Goal: Task Accomplishment & Management: Complete application form

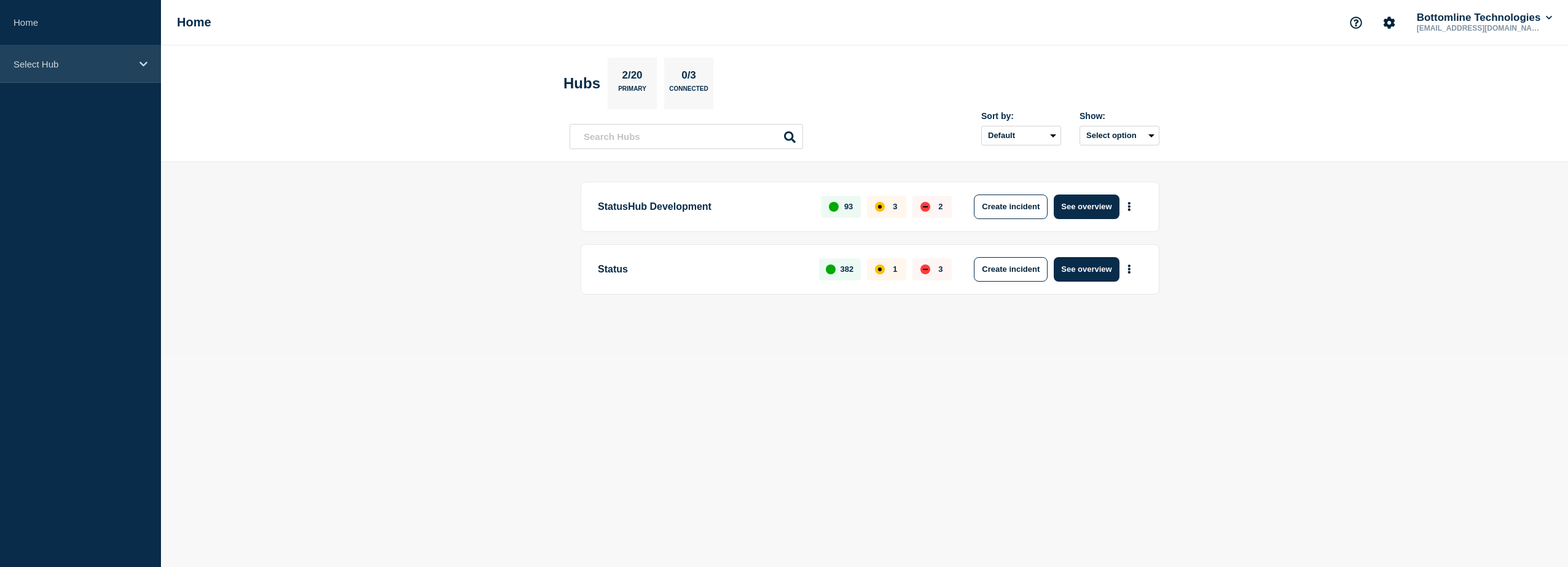
click at [132, 67] on div "Select Hub" at bounding box center [81, 65] width 161 height 38
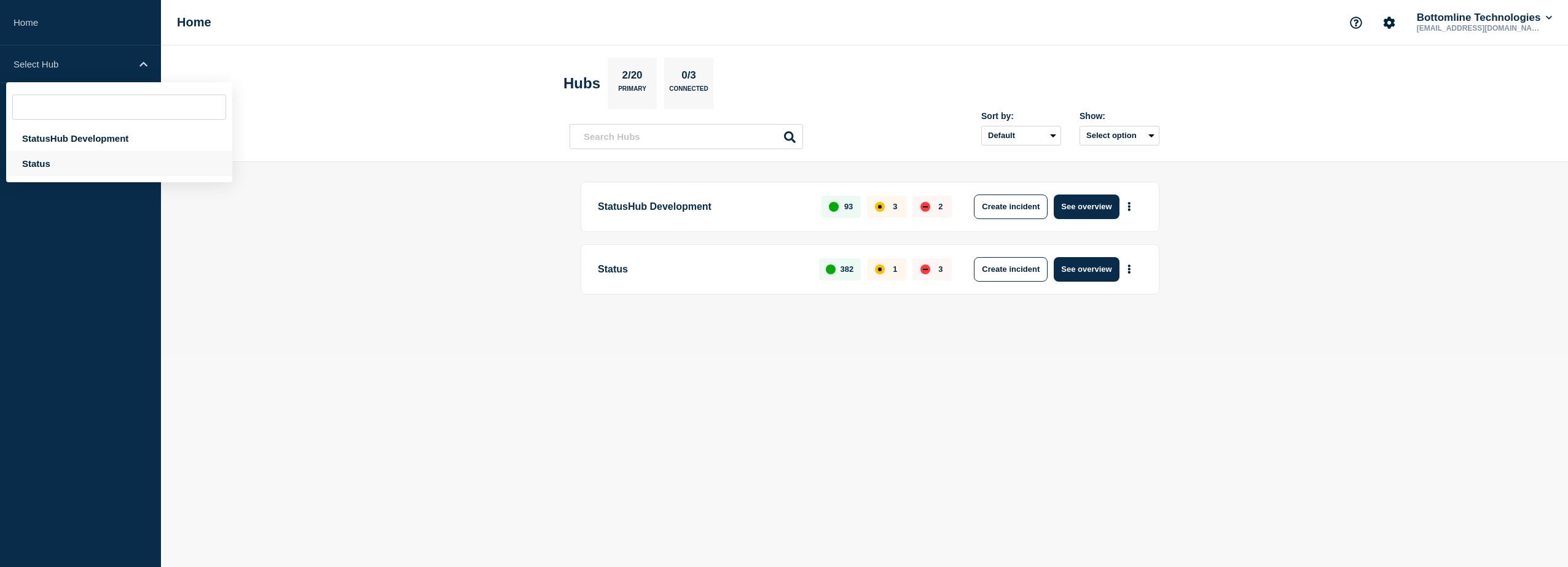
click at [109, 156] on div "Status" at bounding box center [118, 163] width 226 height 25
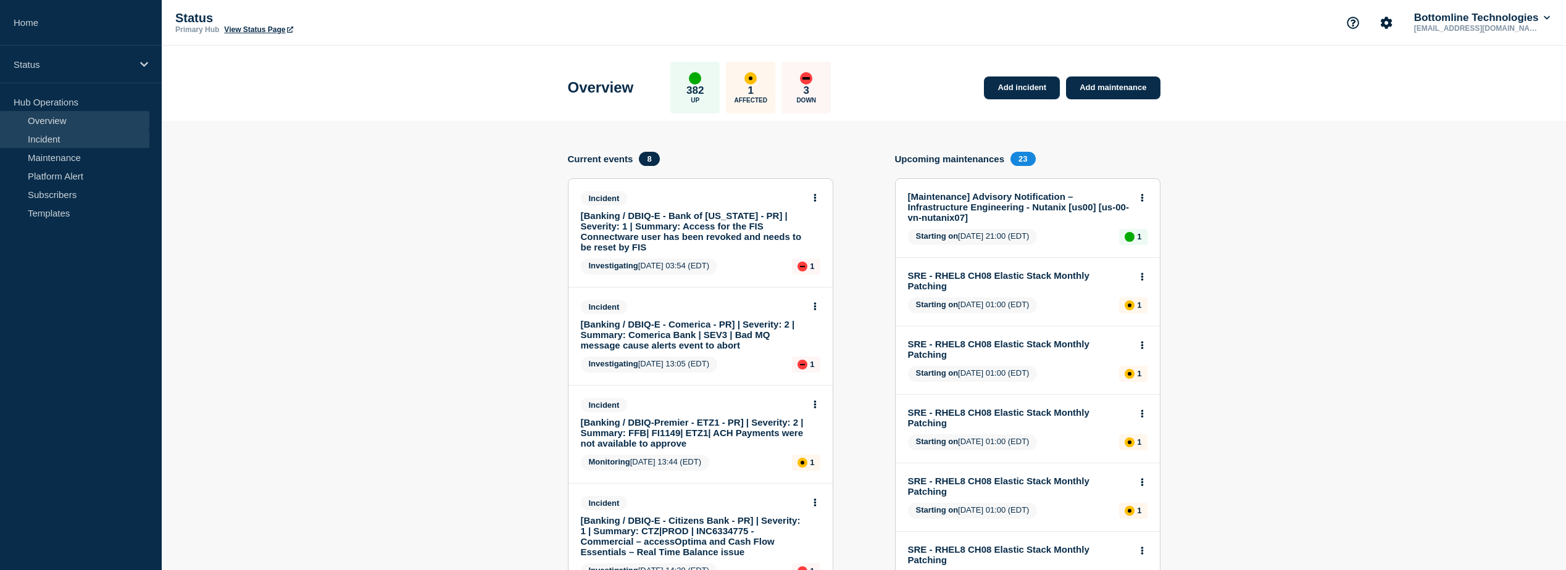
click at [107, 134] on link "Incident" at bounding box center [74, 139] width 149 height 19
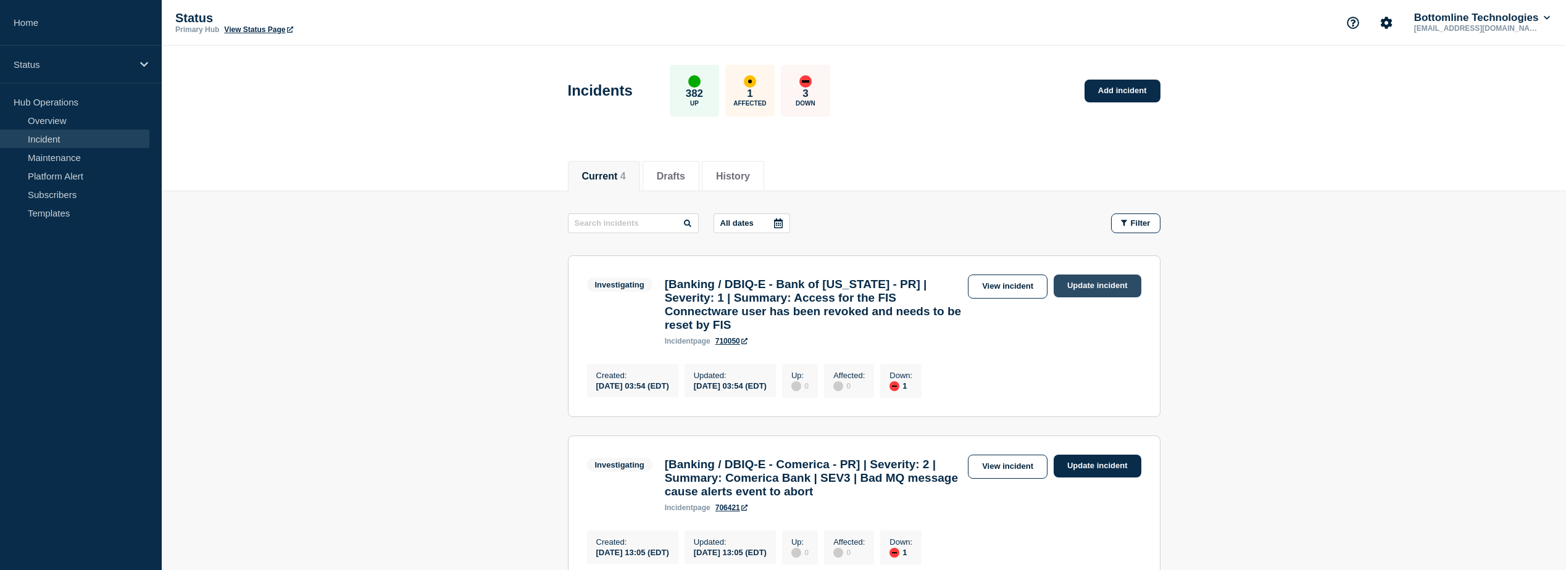
click at [1080, 290] on link "Update incident" at bounding box center [1098, 286] width 88 height 23
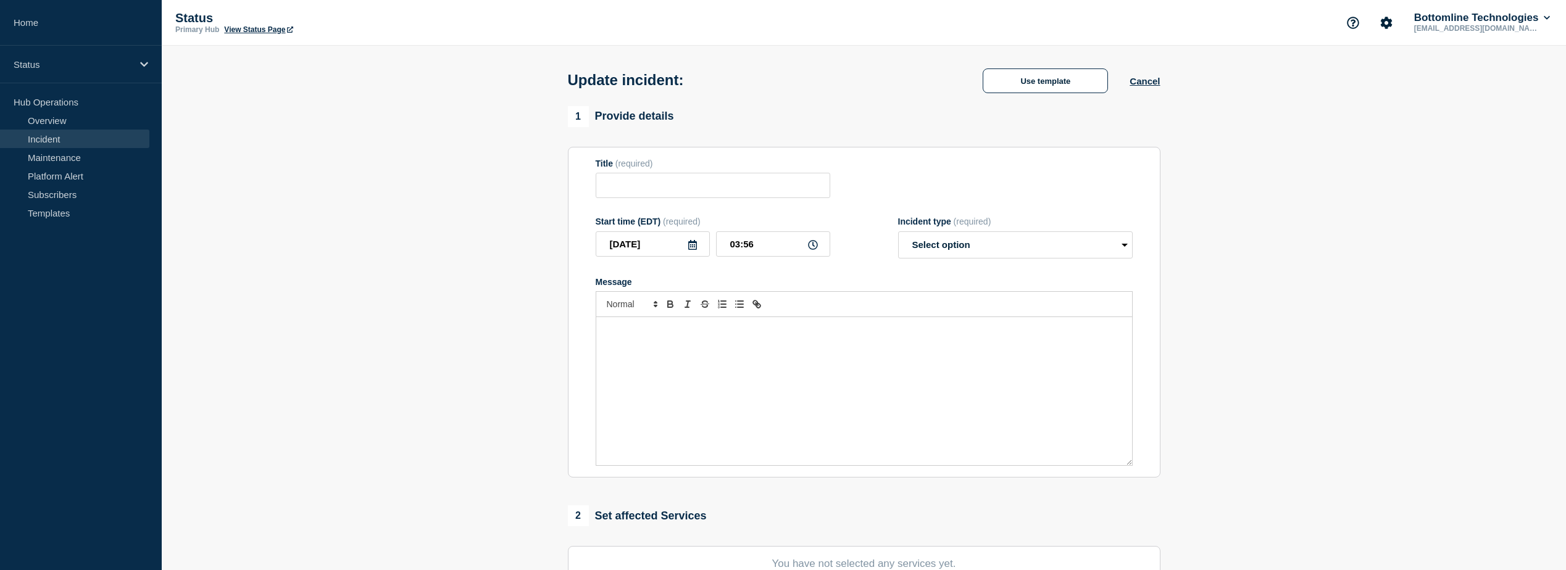
type input "[Banking / DBIQ-E - Bank of [US_STATE] - PR] | Severity: 1 | Summary: Access fo…"
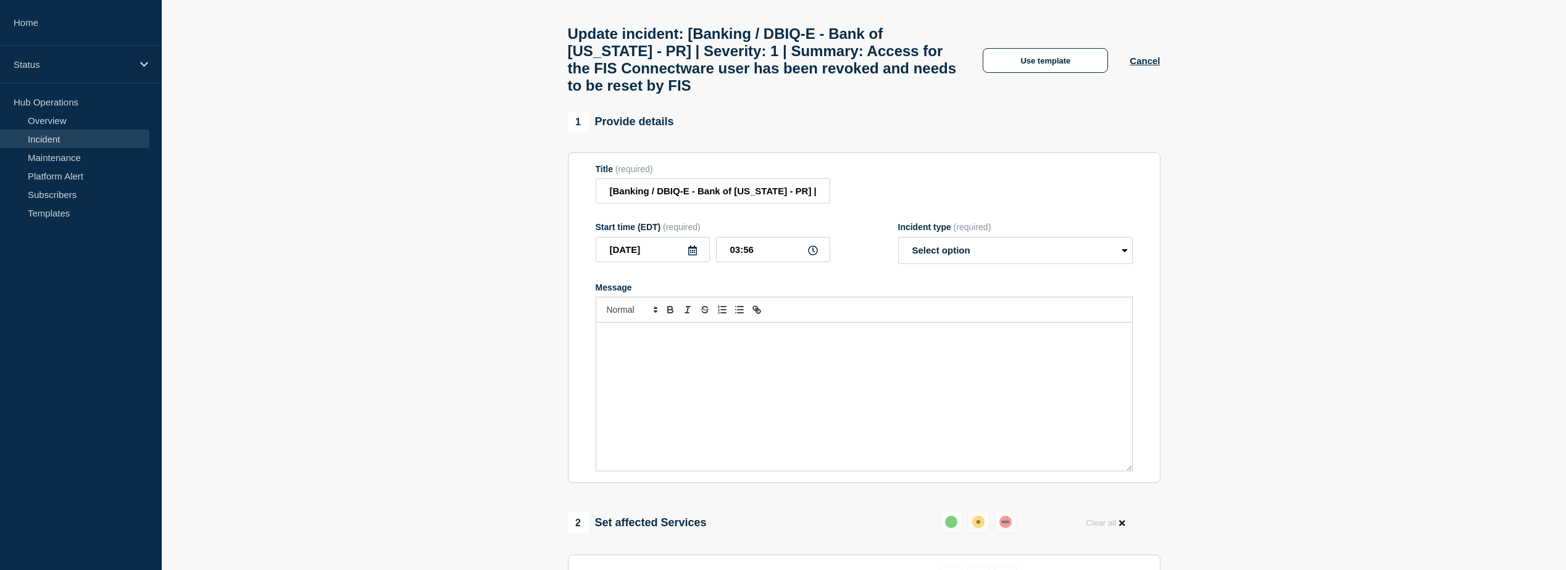
scroll to position [47, 0]
click at [1058, 70] on button "Use template" at bounding box center [1045, 60] width 125 height 25
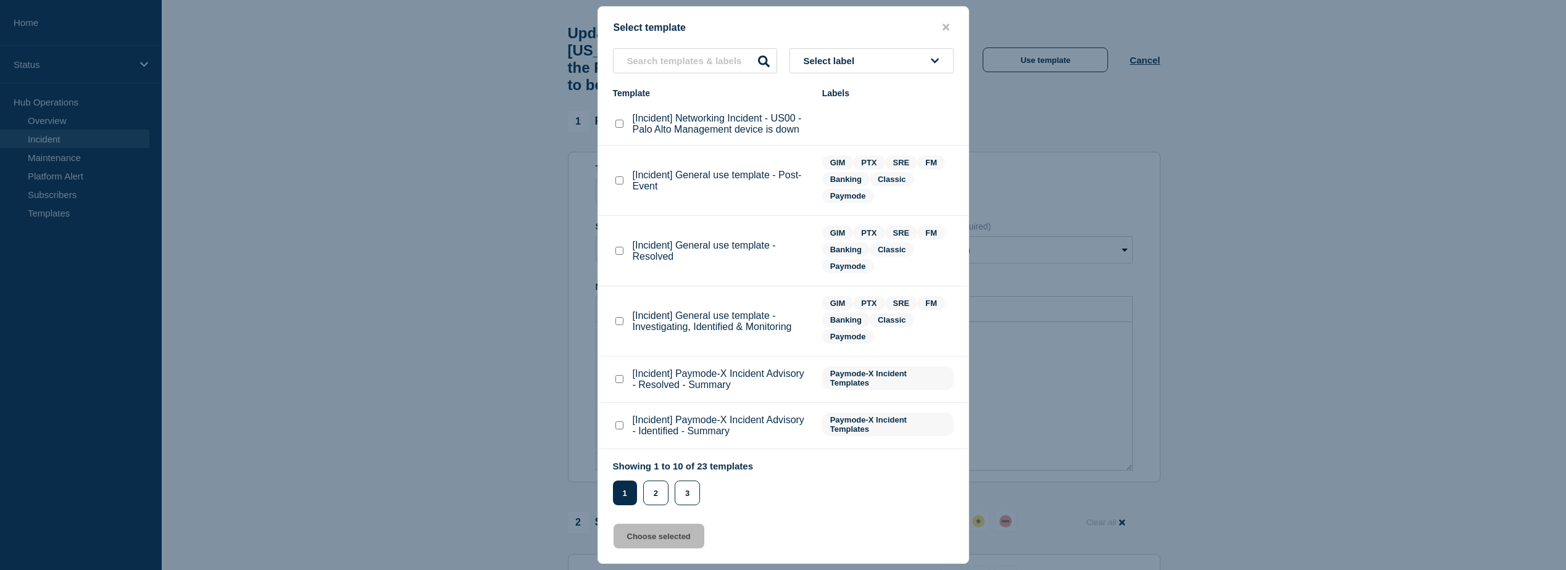
click at [838, 60] on span "Select label" at bounding box center [832, 61] width 56 height 10
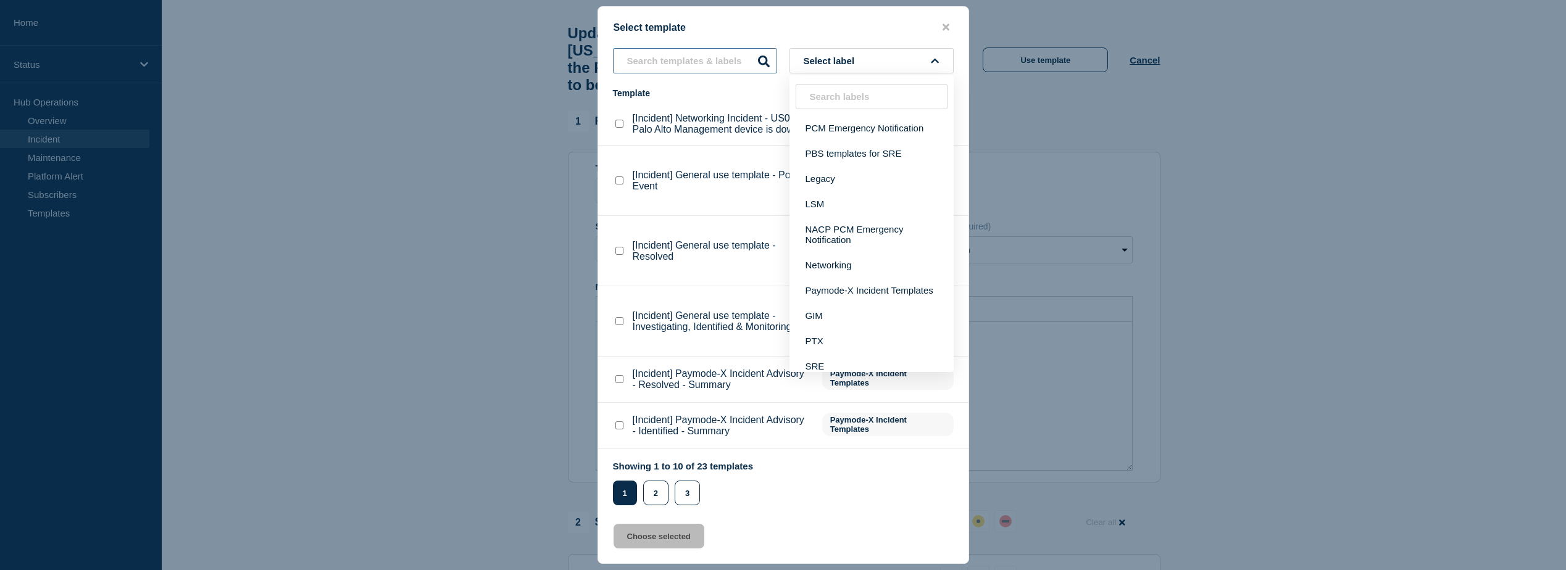
click at [725, 60] on input "text" at bounding box center [695, 60] width 164 height 25
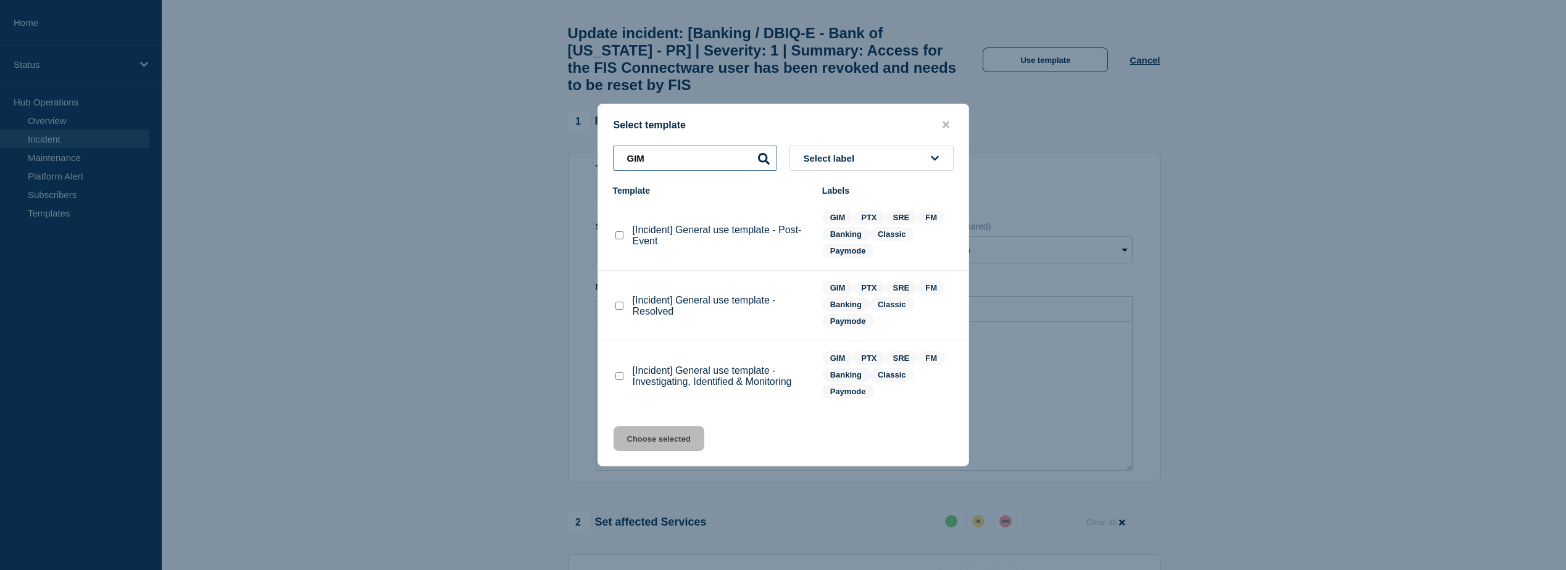
type input "GIM"
click at [619, 378] on checkbox"] "[Incident] General use template - Investigating, Identified & Monitoring checkb…" at bounding box center [620, 376] width 8 height 8
checkbox checkbox"] "true"
click at [643, 434] on button "Choose selected" at bounding box center [659, 439] width 91 height 25
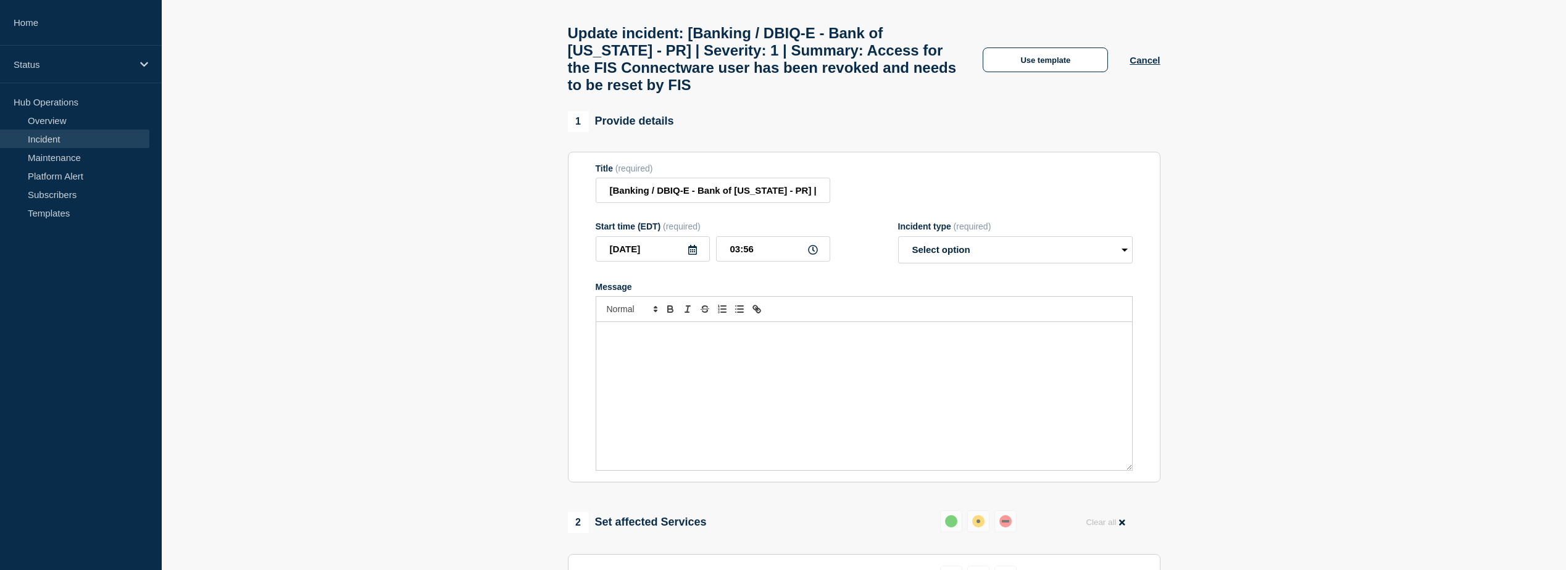
select select "investigating"
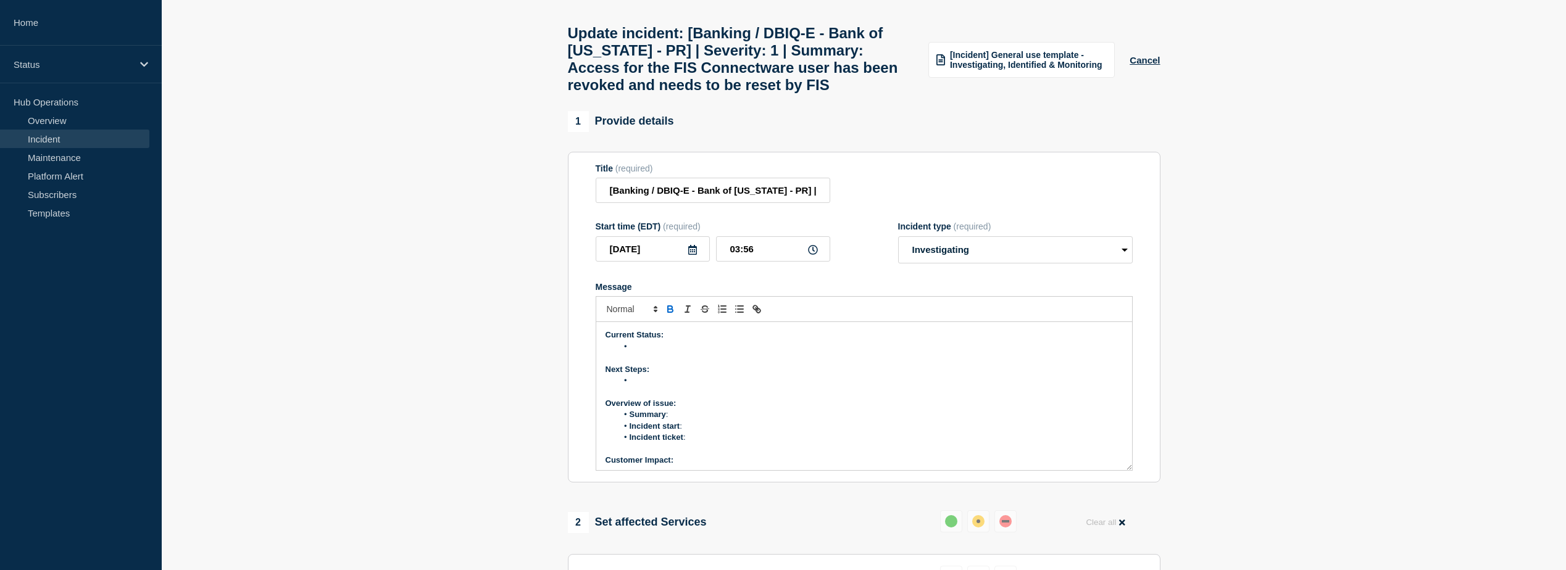
click at [659, 353] on li "Message" at bounding box center [870, 346] width 506 height 11
click at [679, 420] on li "Summary :" at bounding box center [870, 414] width 506 height 11
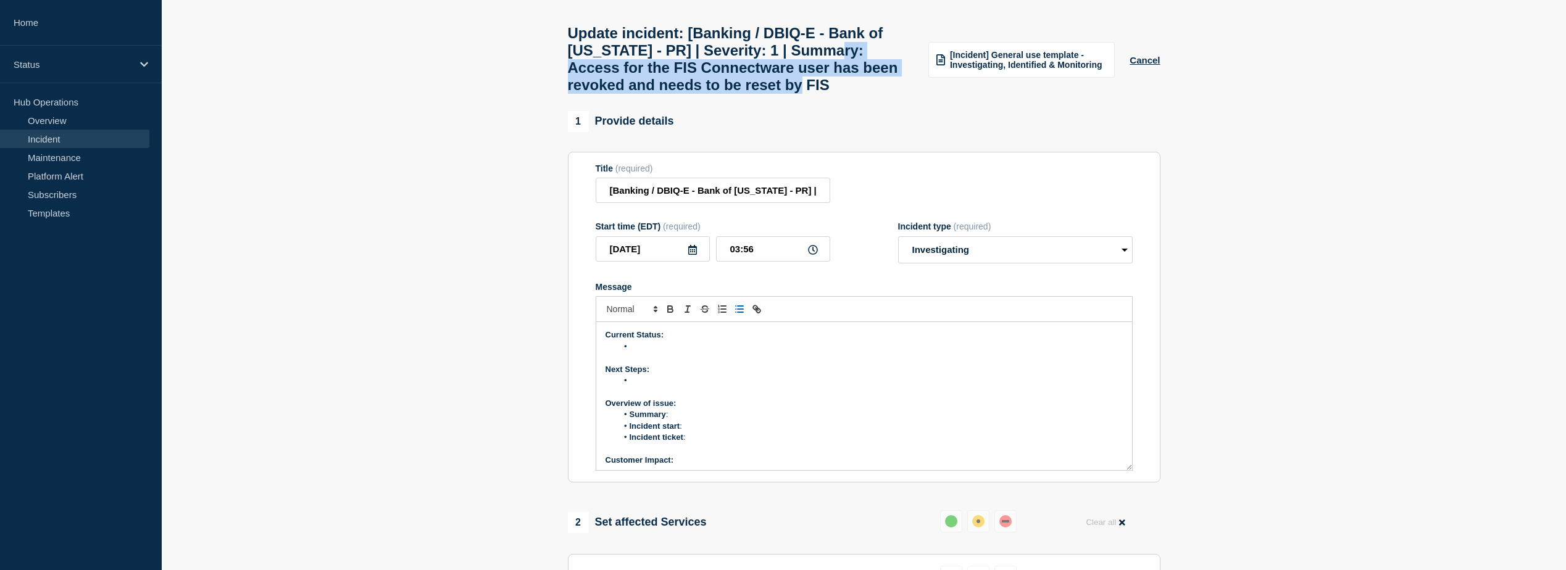
drag, startPoint x: 569, startPoint y: 74, endPoint x: 935, endPoint y: 104, distance: 368.0
click at [935, 104] on div "Update incident: [Banking / DBIQ-E - Bank of [US_STATE] - PR] | Severity: 1 | S…" at bounding box center [864, 55] width 620 height 112
copy div "Access for the FIS Connectware user has been revoked and needs to be reset by F…"
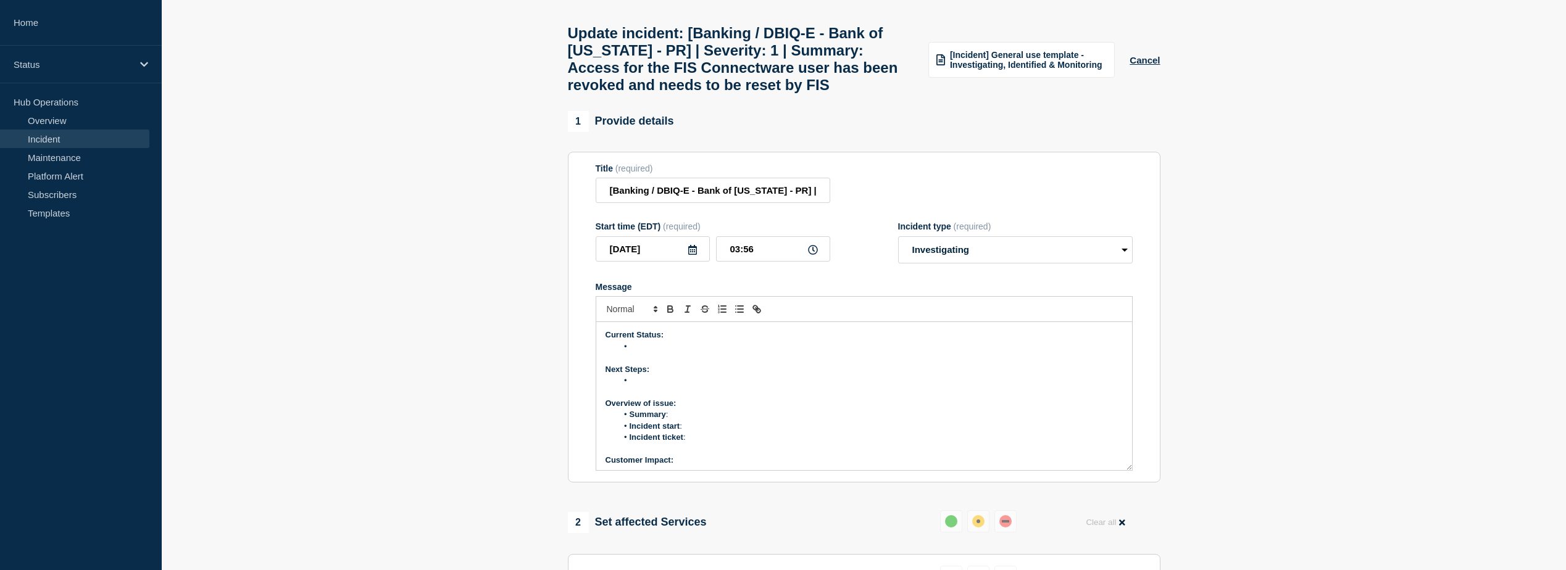
click at [681, 420] on li "Summary :" at bounding box center [870, 414] width 506 height 11
click at [630, 432] on li "Message" at bounding box center [870, 426] width 506 height 11
click at [690, 432] on li "Incident start :" at bounding box center [870, 426] width 506 height 11
click at [688, 432] on li "Incident start :" at bounding box center [870, 426] width 506 height 11
click at [747, 432] on li "Incident start : On [DATE]" at bounding box center [870, 426] width 506 height 11
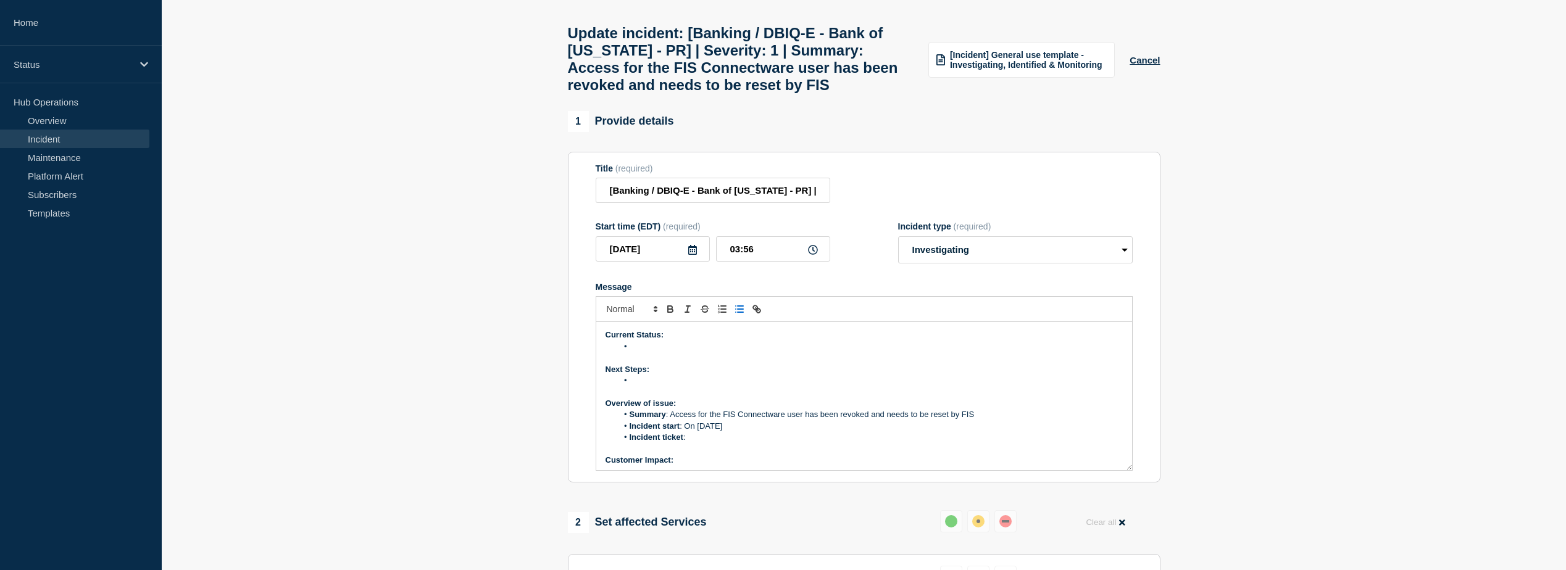
click at [770, 432] on li "Incident start : On [DATE]" at bounding box center [870, 426] width 506 height 11
click at [704, 443] on li "Incident ticket :" at bounding box center [870, 437] width 506 height 11
click at [691, 443] on li "Incident ticket :" at bounding box center [870, 437] width 506 height 11
click at [688, 443] on li "Incident ticket :" at bounding box center [870, 437] width 506 height 11
click at [630, 443] on span "Message" at bounding box center [630, 437] width 0 height 11
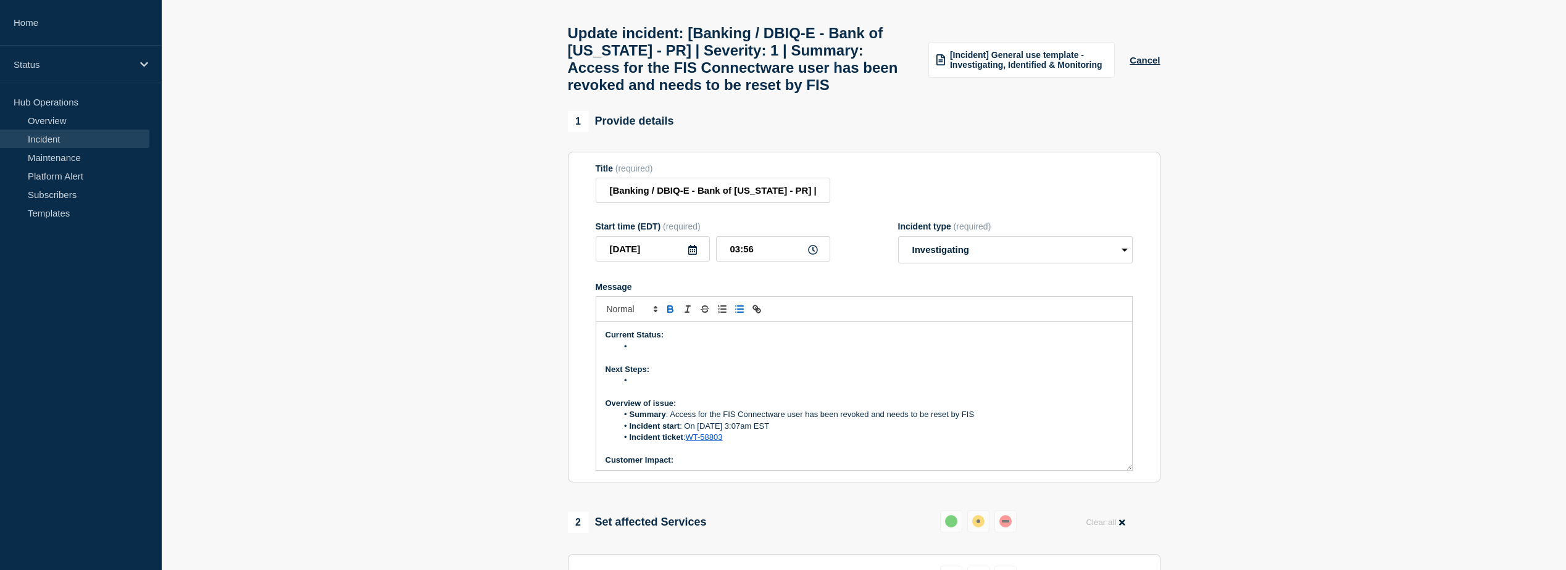
click at [795, 432] on li "Incident start : On [DATE] 3:07am EST" at bounding box center [870, 426] width 506 height 11
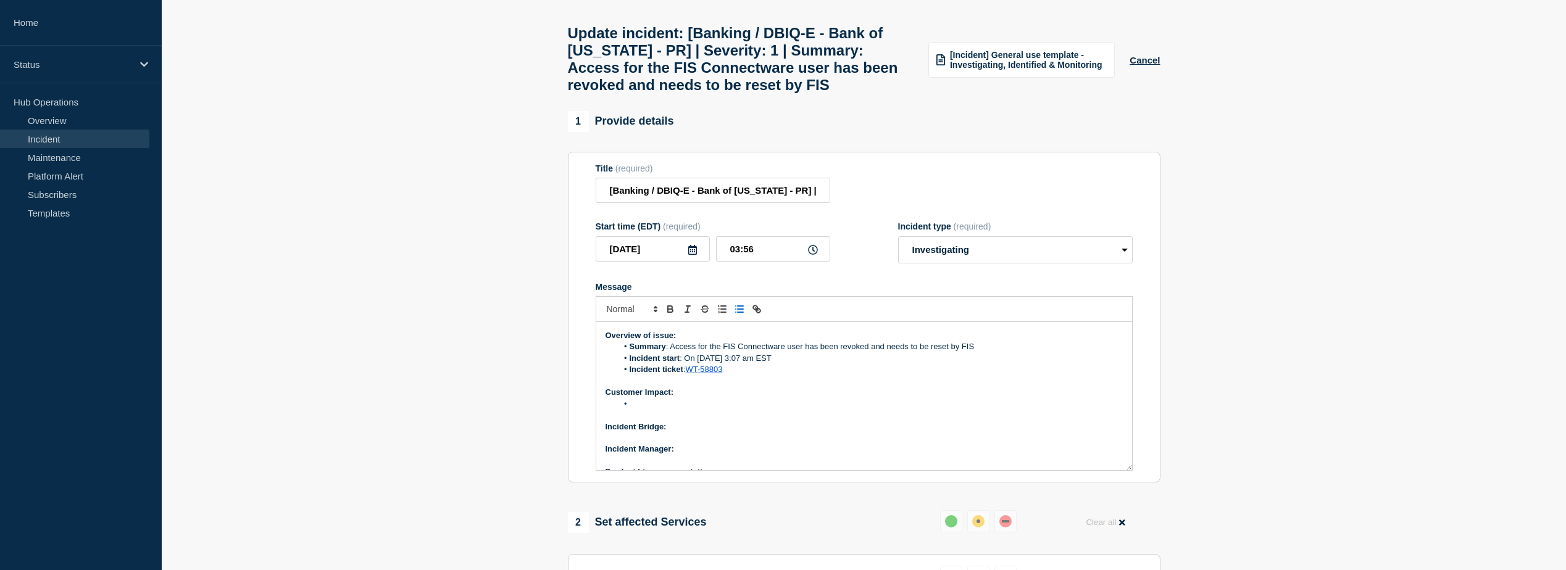
scroll to position [97, 0]
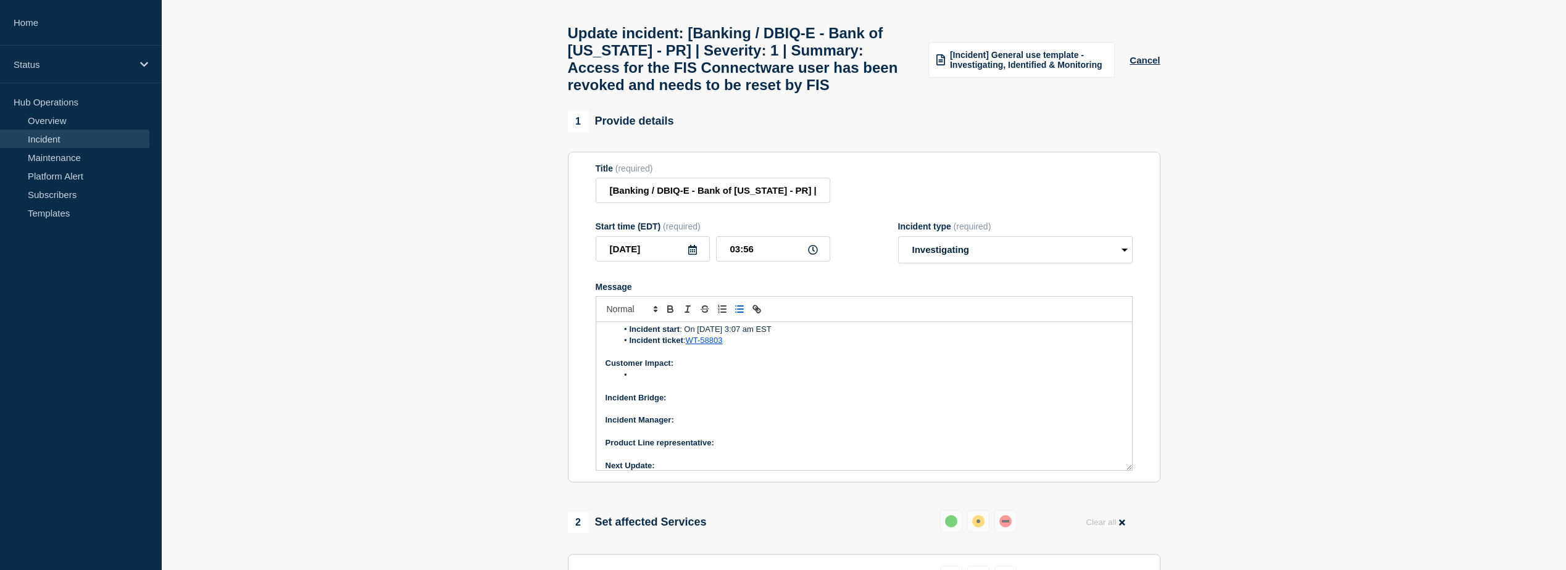
click at [694, 426] on p "Incident Manager:" at bounding box center [864, 420] width 517 height 11
click at [743, 438] on p "Message" at bounding box center [864, 432] width 517 height 11
click at [732, 449] on p "Product Line representative:" at bounding box center [864, 443] width 517 height 11
click at [699, 462] on p "Next Update:" at bounding box center [864, 456] width 517 height 11
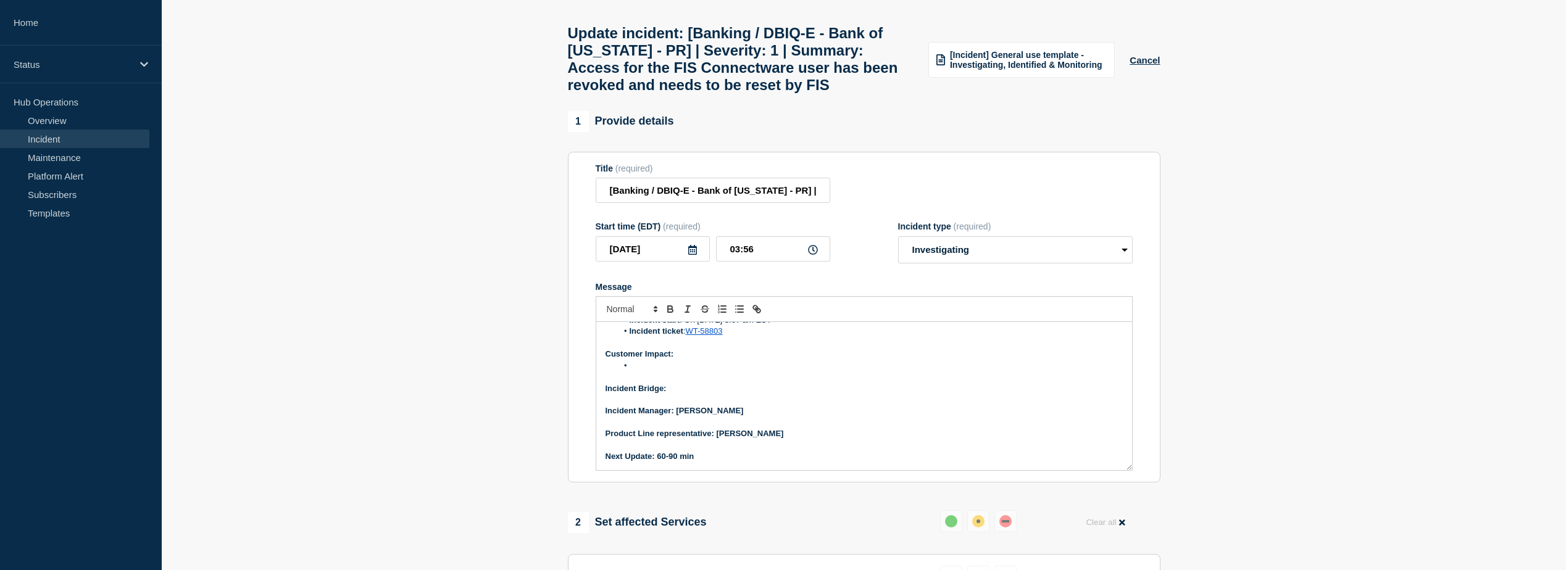
drag, startPoint x: 776, startPoint y: 394, endPoint x: 701, endPoint y: 393, distance: 74.7
click at [701, 383] on p "Message" at bounding box center [864, 377] width 517 height 11
click at [673, 395] on p "Incident Bridge:" at bounding box center [864, 388] width 517 height 11
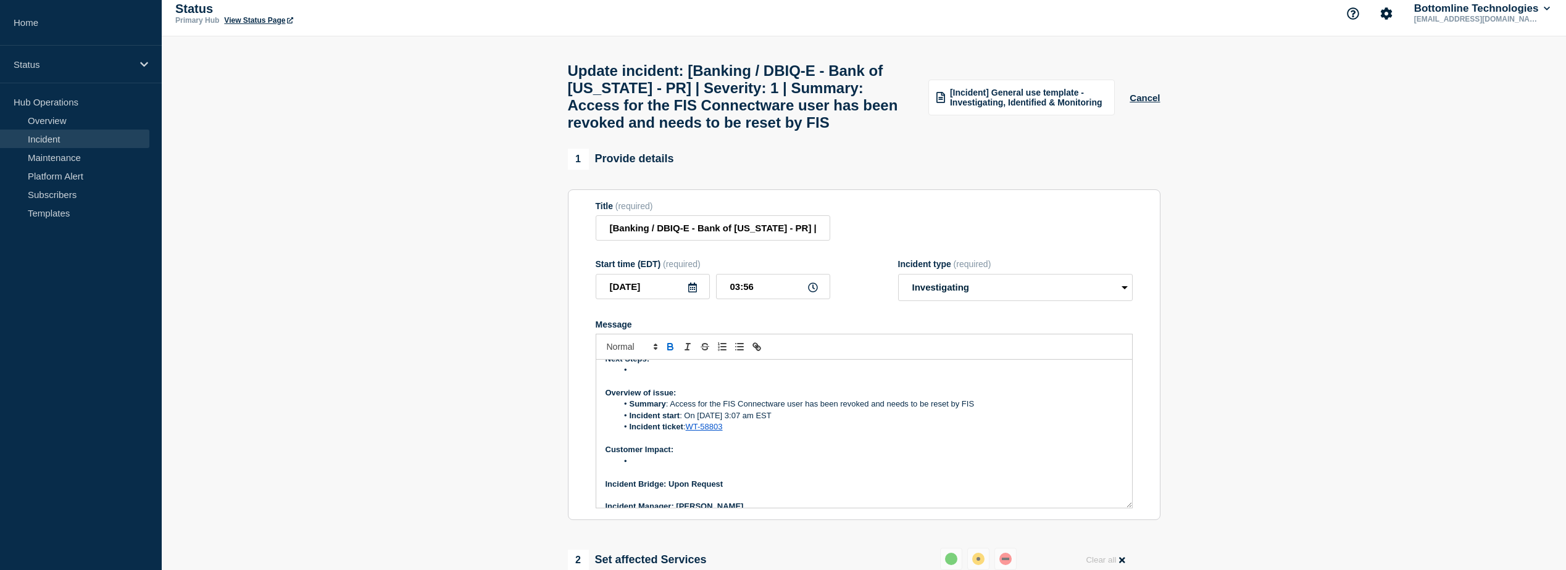
scroll to position [49, 0]
click at [656, 467] on li "Message" at bounding box center [870, 461] width 506 height 11
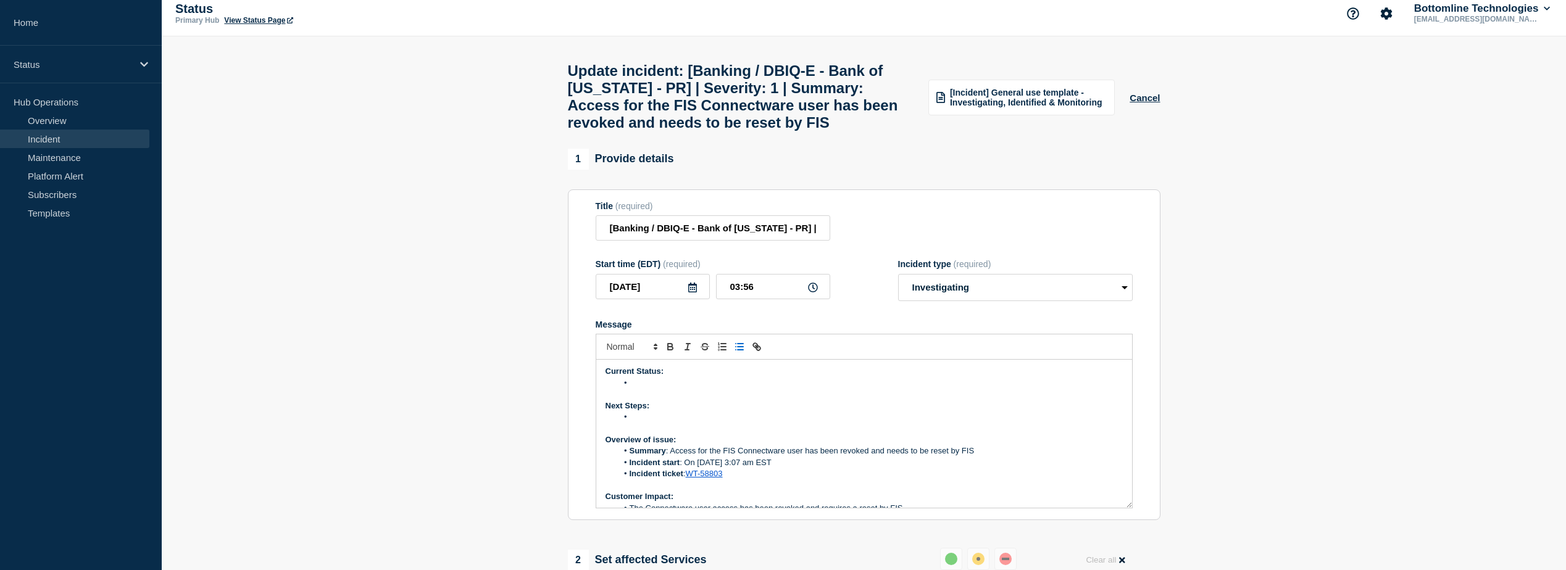
scroll to position [0, 0]
click at [648, 390] on li "Message" at bounding box center [870, 384] width 506 height 11
click at [641, 424] on li "Message" at bounding box center [870, 418] width 506 height 11
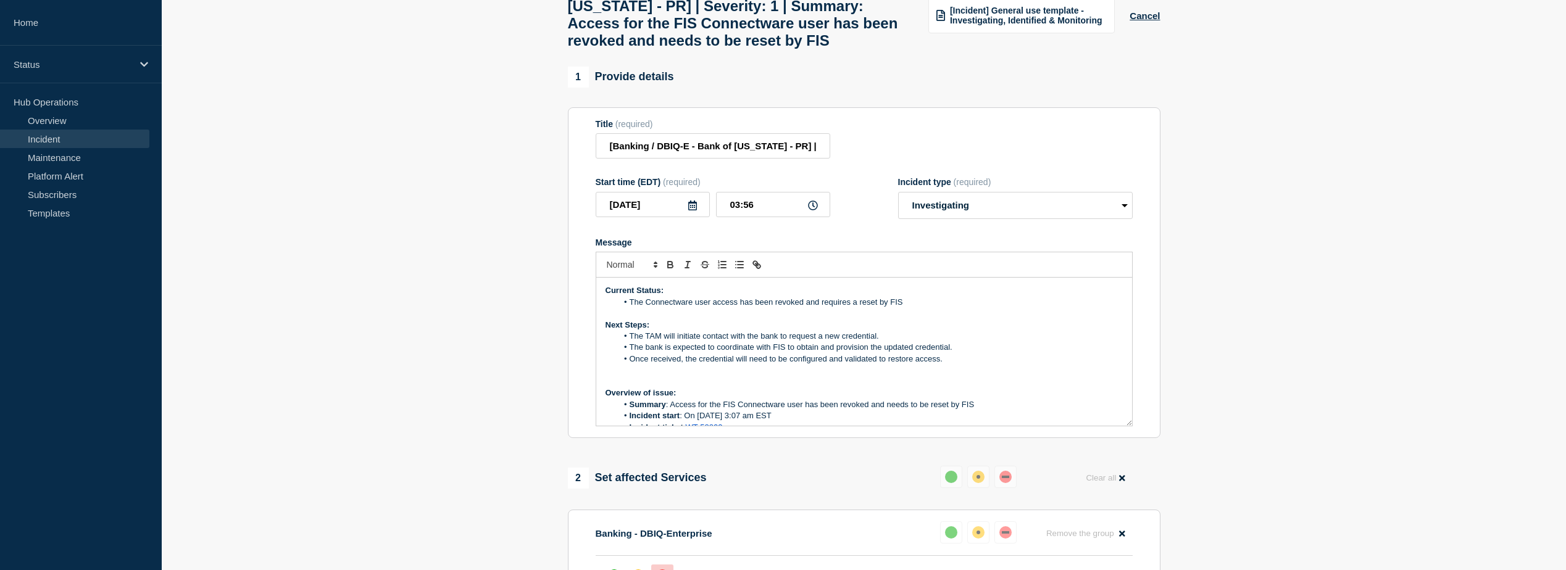
click at [908, 308] on li "The Connectware user access has been revoked and requires a reset by FIS" at bounding box center [870, 302] width 506 height 11
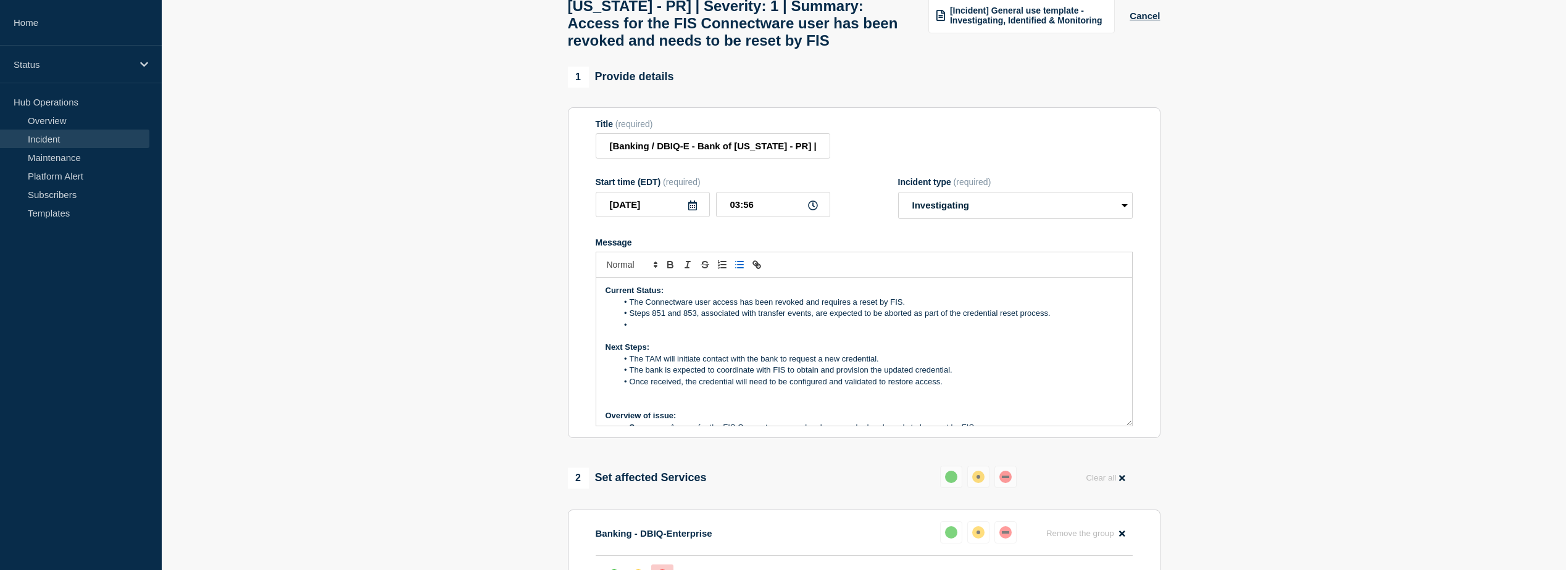
click at [946, 376] on li "The bank is expected to coordinate with FIS to obtain and provision the updated…" at bounding box center [870, 370] width 506 height 11
click at [635, 331] on li "Message" at bounding box center [870, 325] width 506 height 11
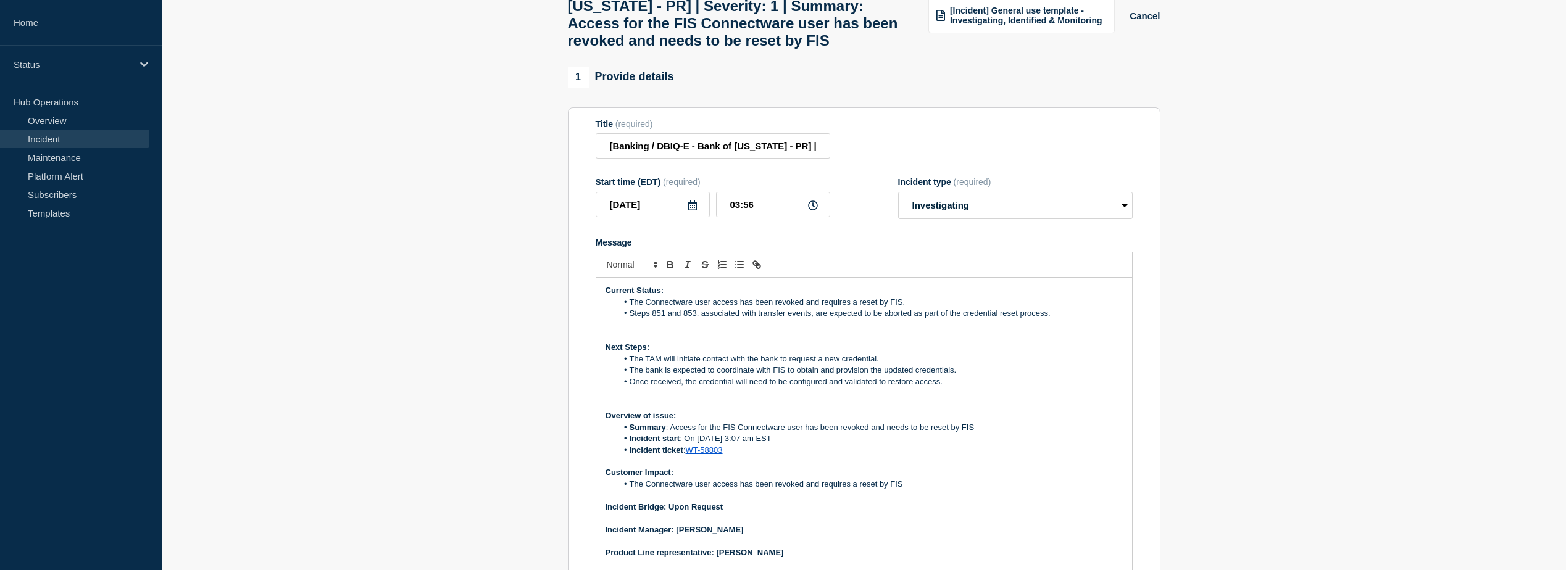
drag, startPoint x: 1125, startPoint y: 435, endPoint x: 1117, endPoint y: 602, distance: 167.5
click at [1117, 479] on html "Home Status Hub Operations Overview Incident Maintenance Platform Alert Subscri…" at bounding box center [783, 194] width 1566 height 570
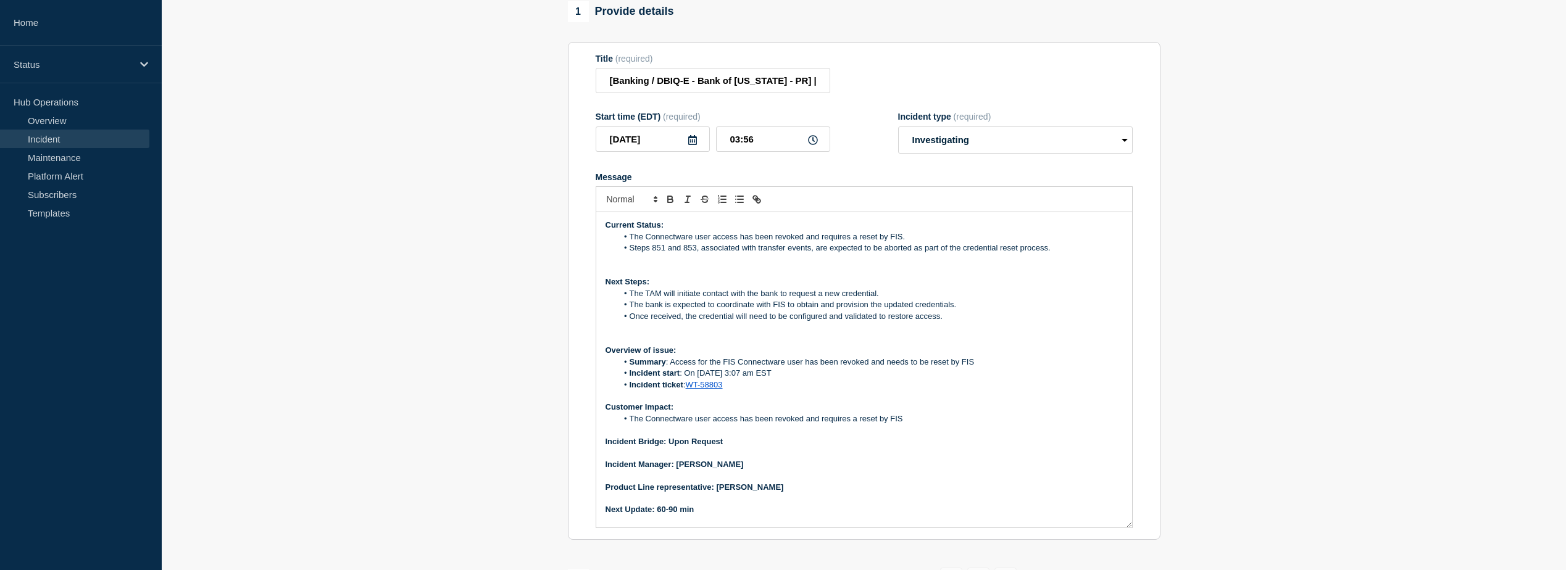
scroll to position [158, 0]
click at [909, 424] on li "The Connectware user access has been revoked and requires a reset by FIS" at bounding box center [870, 417] width 506 height 11
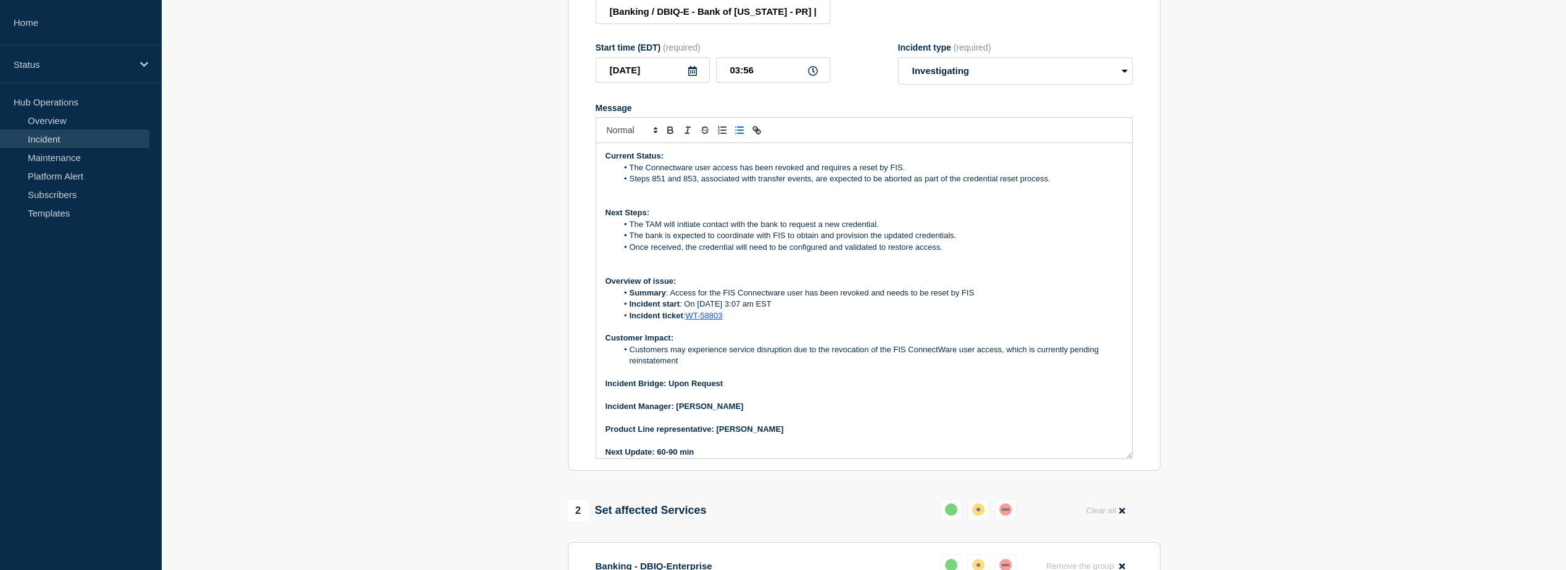
scroll to position [228, 0]
drag, startPoint x: 1129, startPoint y: 465, endPoint x: 1137, endPoint y: 527, distance: 62.3
click at [1137, 527] on section "Title (required) [Banking / DBIQ-E - Bank of [US_STATE] - PR] | Severity: 1 | S…" at bounding box center [864, 249] width 593 height 557
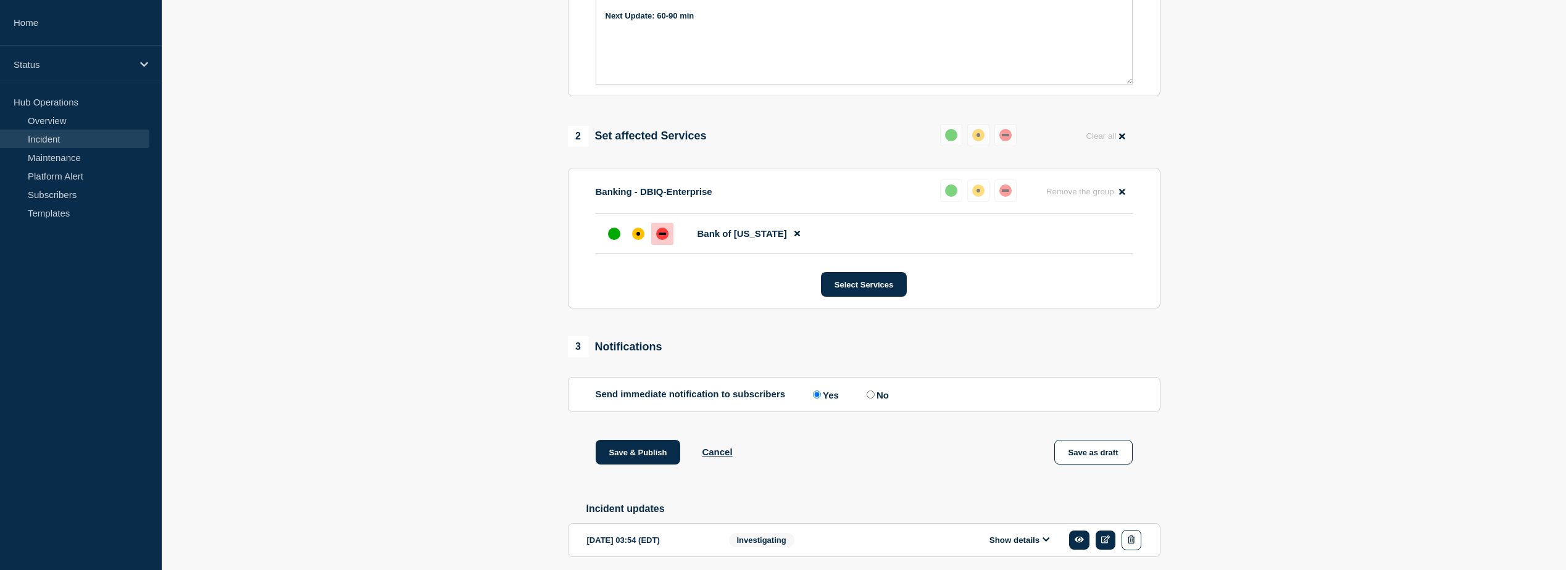
scroll to position [722, 0]
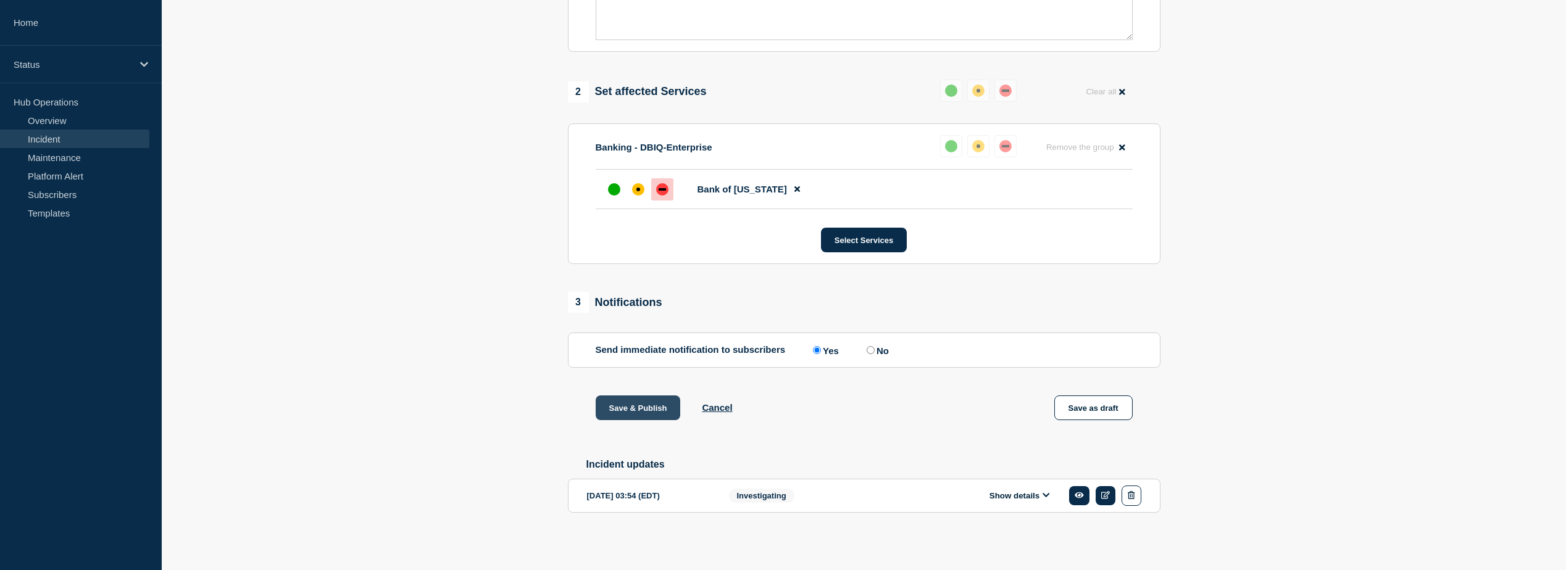
click at [626, 403] on button "Save & Publish" at bounding box center [638, 408] width 85 height 25
